Goal: Task Accomplishment & Management: Manage account settings

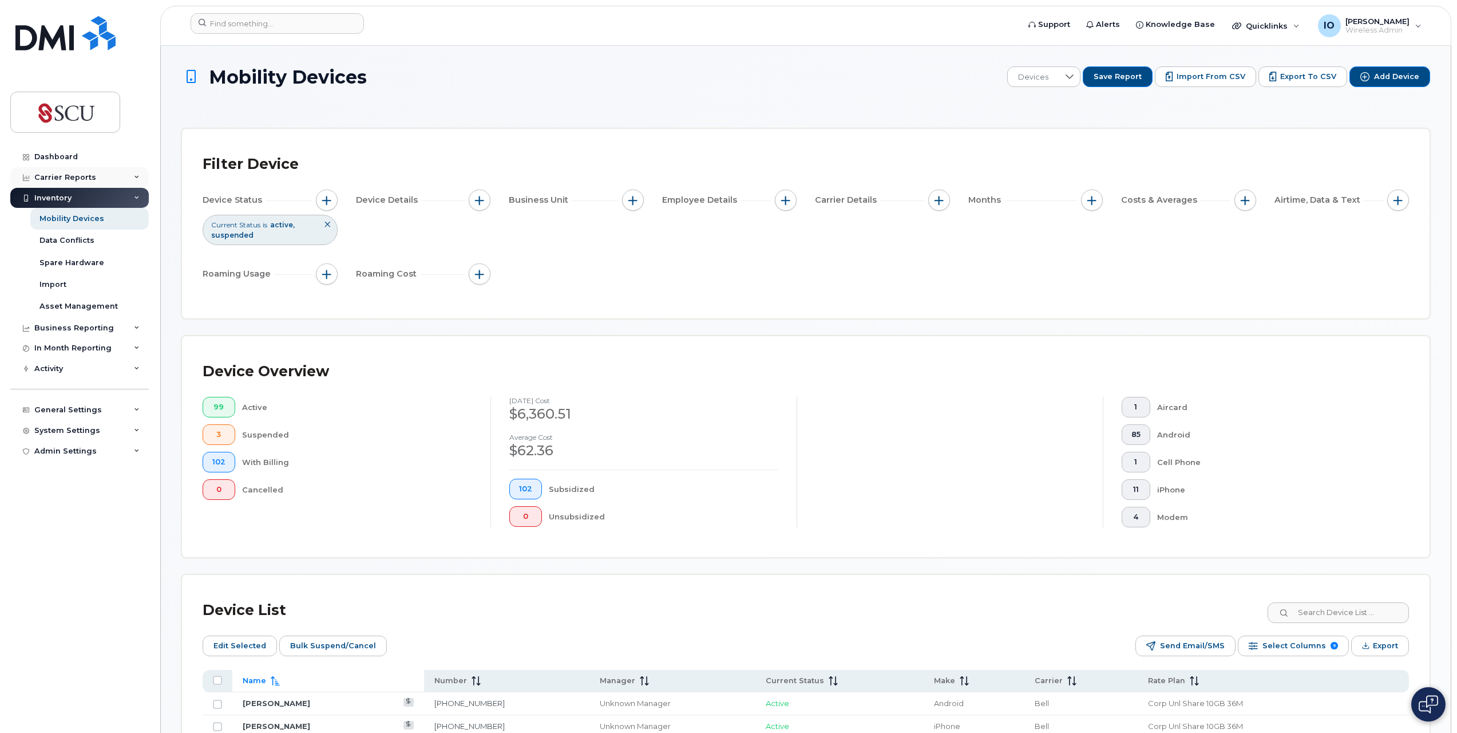
scroll to position [841, 0]
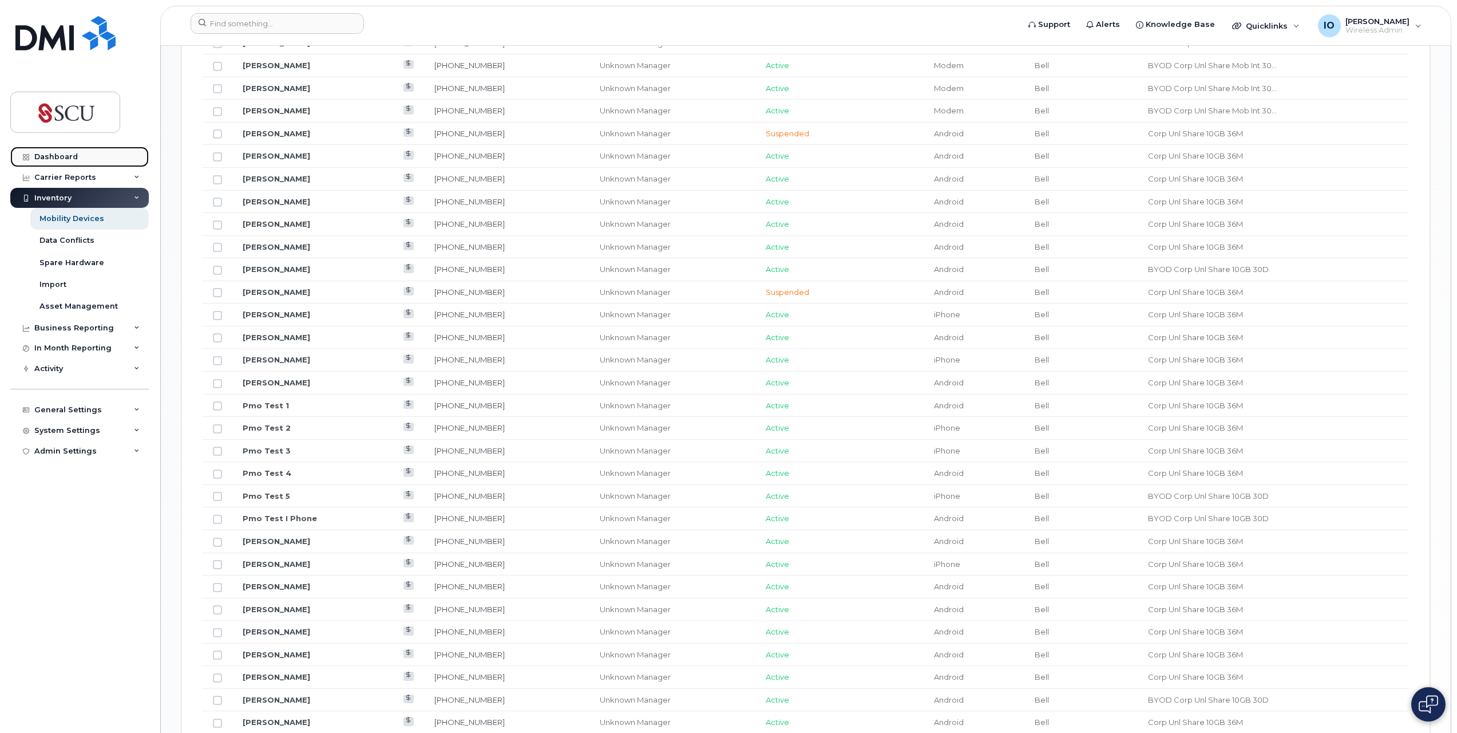
click at [53, 152] on div "Dashboard" at bounding box center [56, 156] width 44 height 9
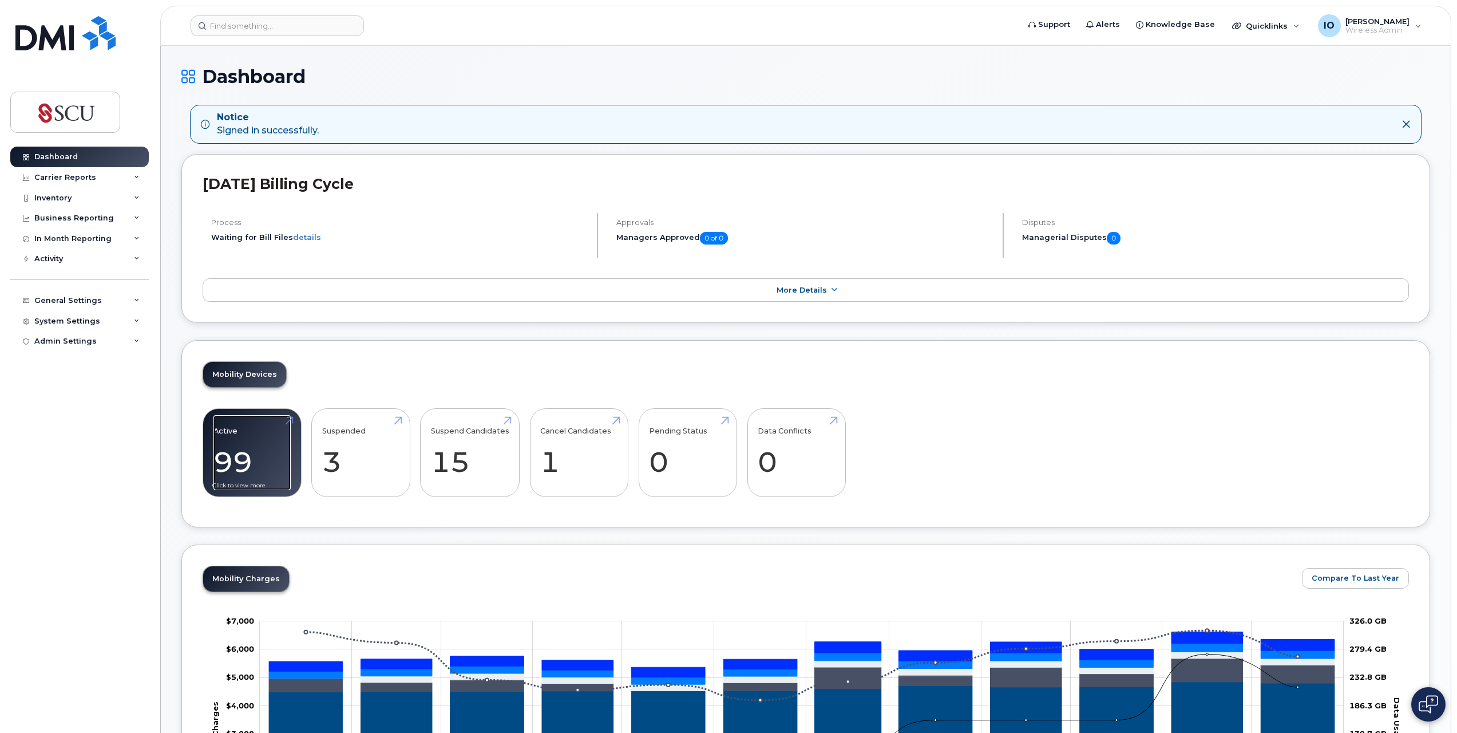
click at [246, 440] on link "Active 99" at bounding box center [252, 453] width 77 height 76
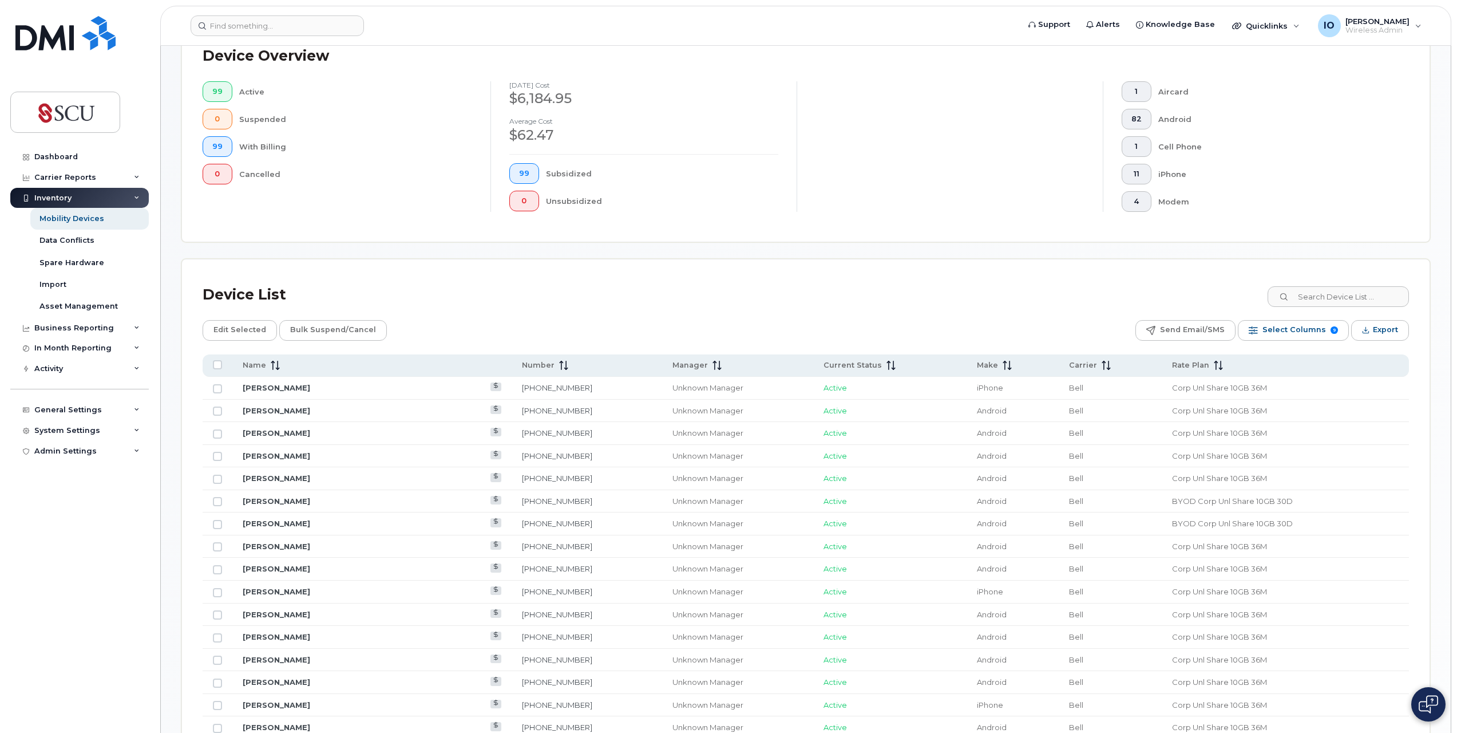
scroll to position [286, 0]
click at [255, 359] on span "Name" at bounding box center [254, 364] width 23 height 10
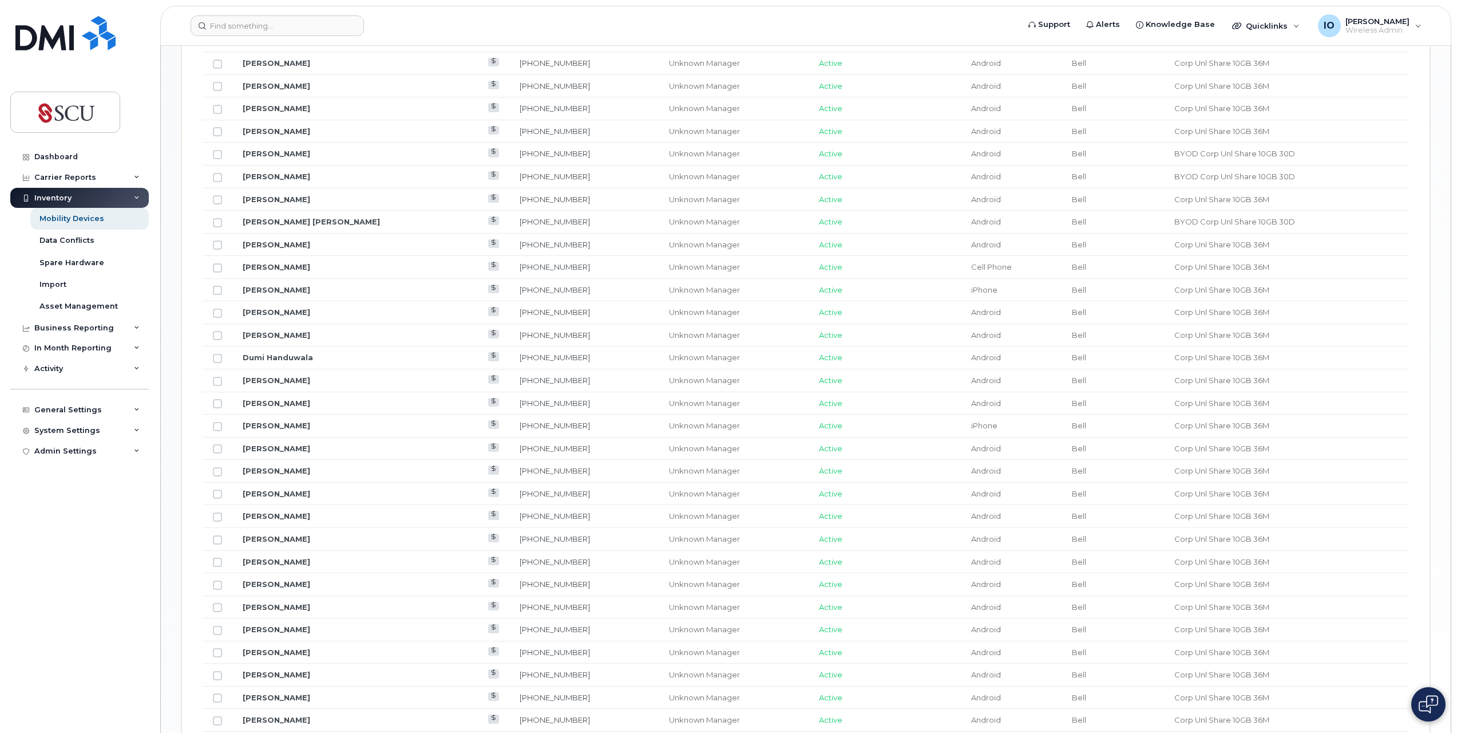
scroll to position [859, 0]
click at [262, 149] on link "Cassandra Falk" at bounding box center [277, 153] width 68 height 9
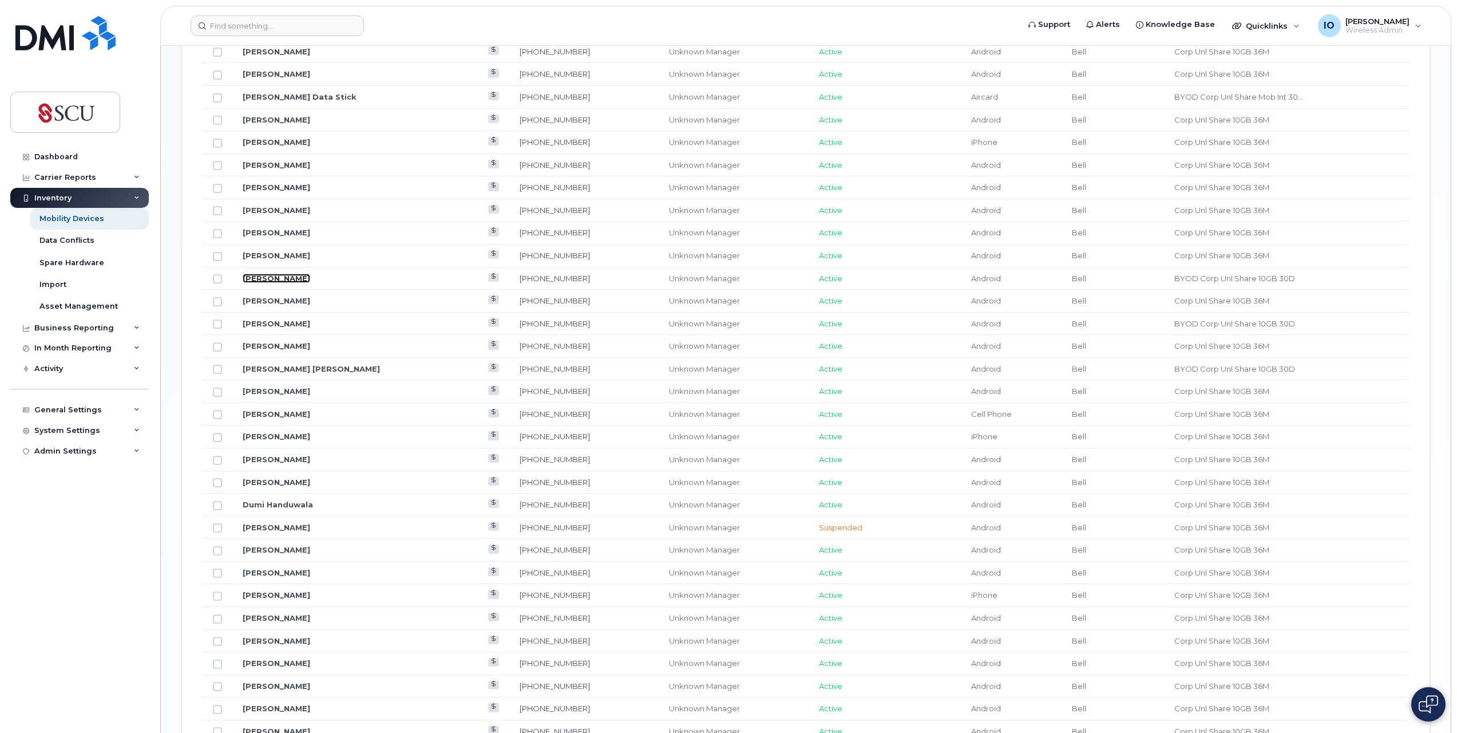
click at [261, 276] on link "[PERSON_NAME]" at bounding box center [277, 278] width 68 height 9
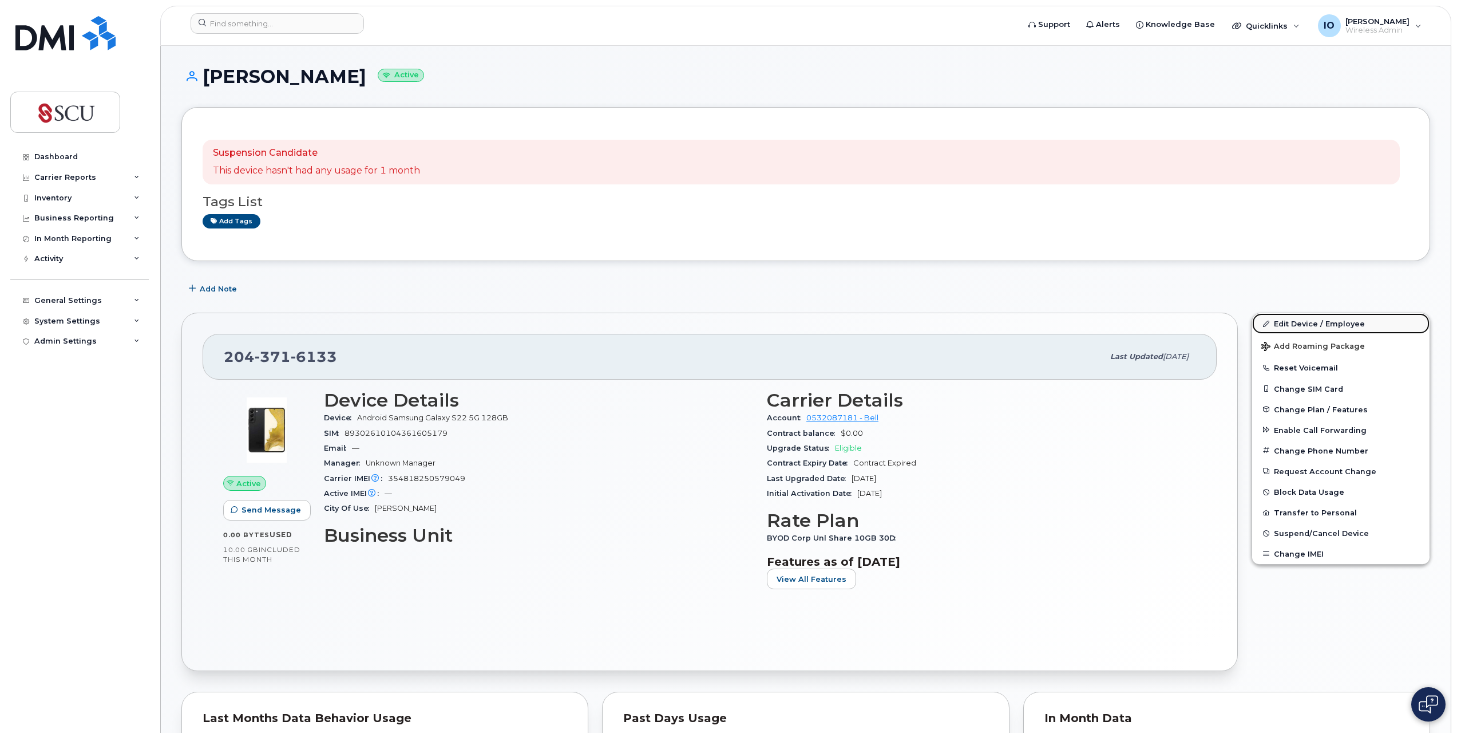
click at [1308, 322] on link "Edit Device / Employee" at bounding box center [1340, 323] width 177 height 21
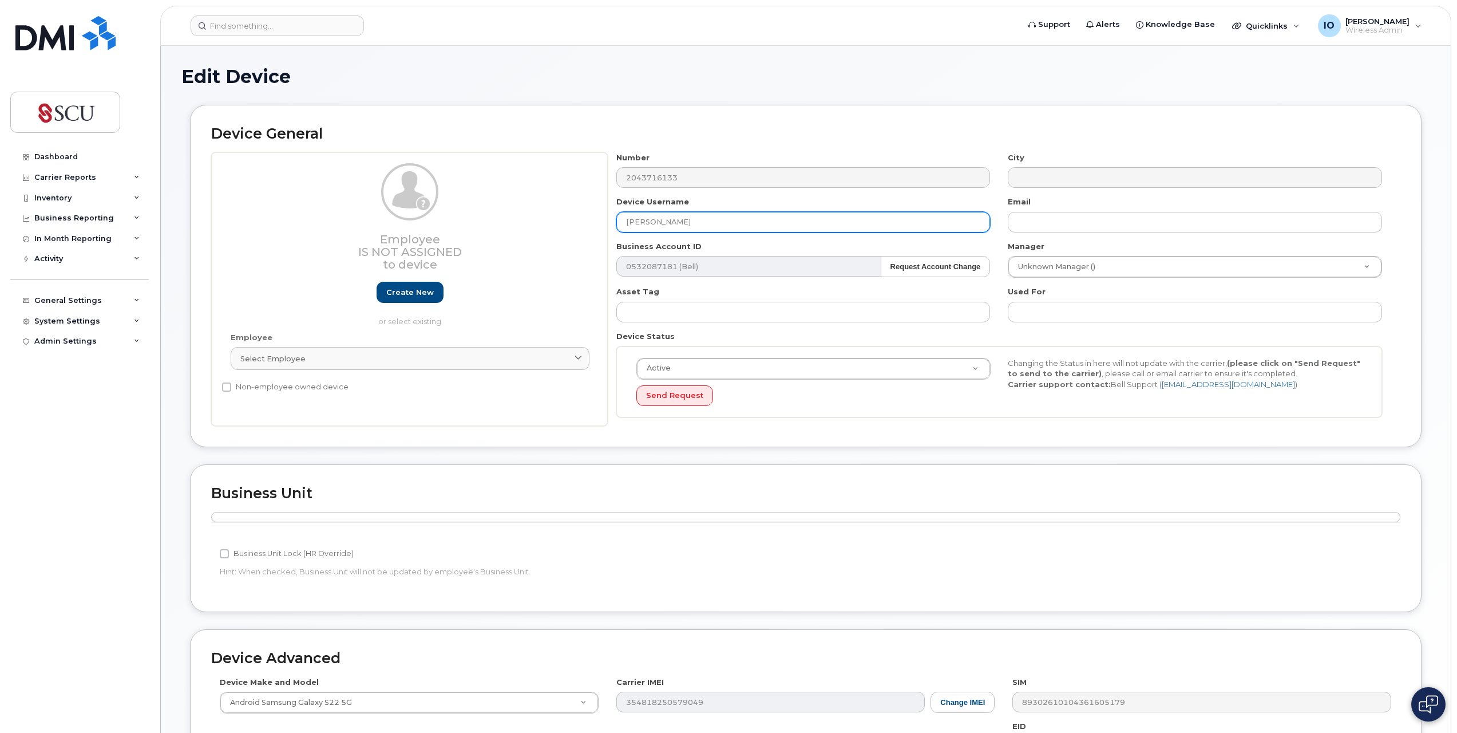
drag, startPoint x: 693, startPoint y: 220, endPoint x: 561, endPoint y: 212, distance: 132.4
click at [561, 212] on div "Employee Is not assigned to device Create new or select existing Employee Selec…" at bounding box center [806, 289] width 1190 height 274
click at [724, 221] on input "Olga" at bounding box center [804, 222] width 374 height 21
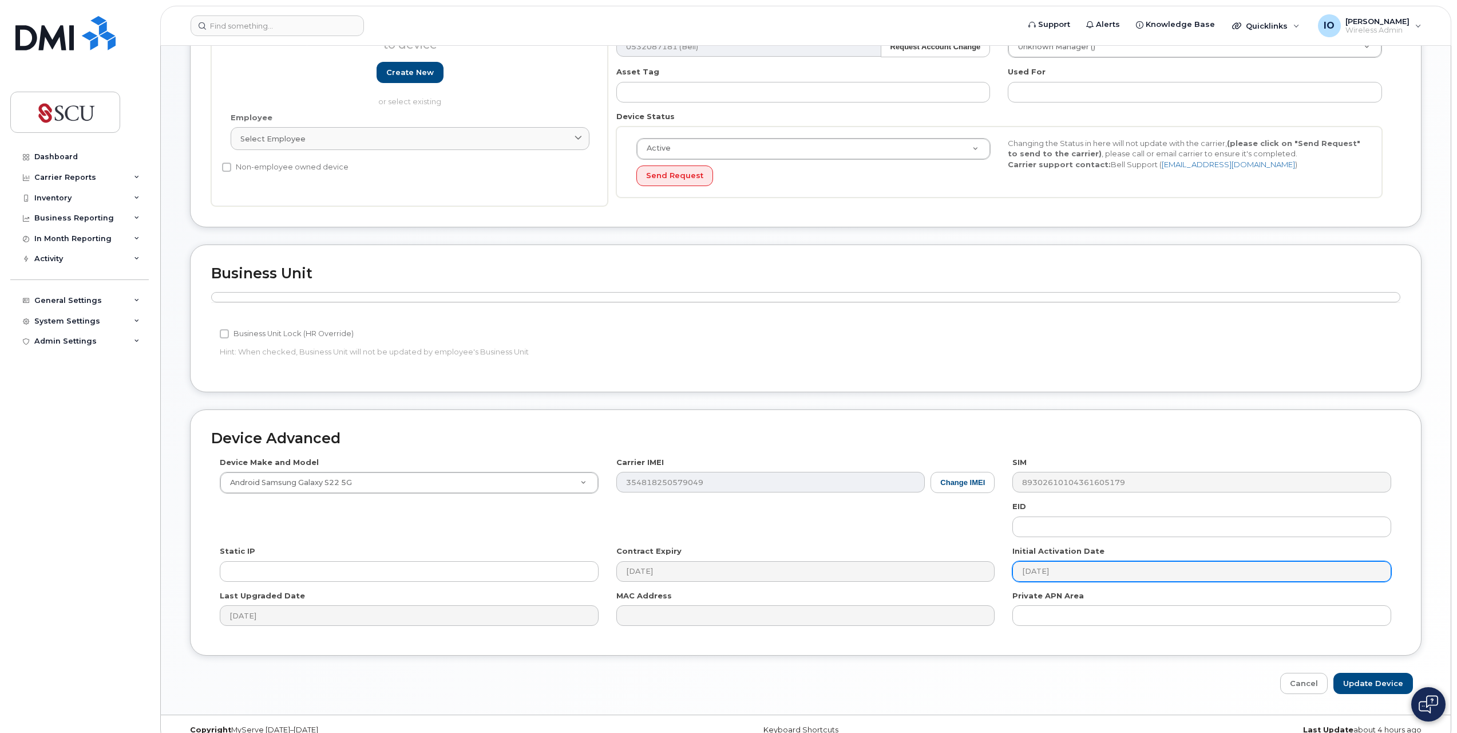
scroll to position [234, 0]
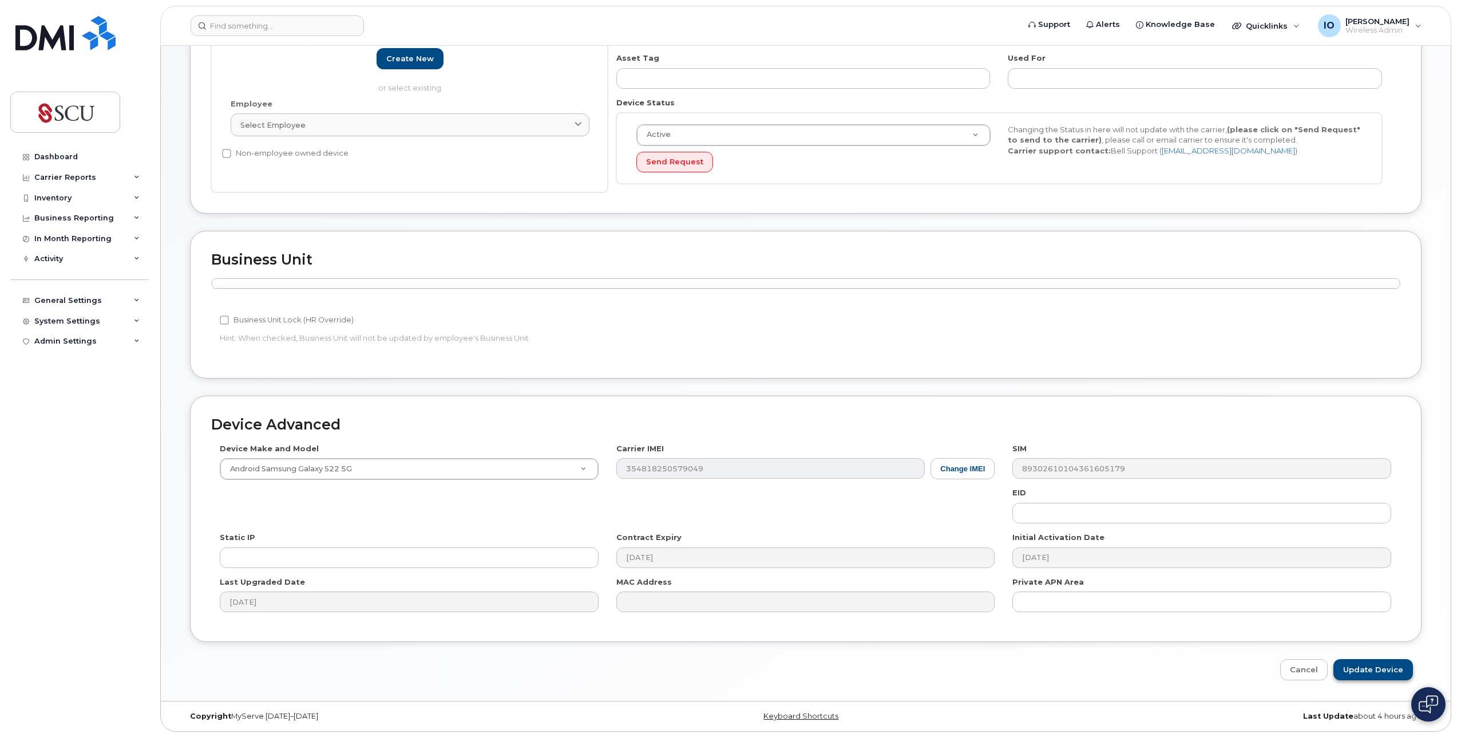
type input "[PERSON_NAME]"
click at [1367, 671] on input "Update Device" at bounding box center [1374, 669] width 80 height 21
type input "Saving..."
